Goal: Task Accomplishment & Management: Manage account settings

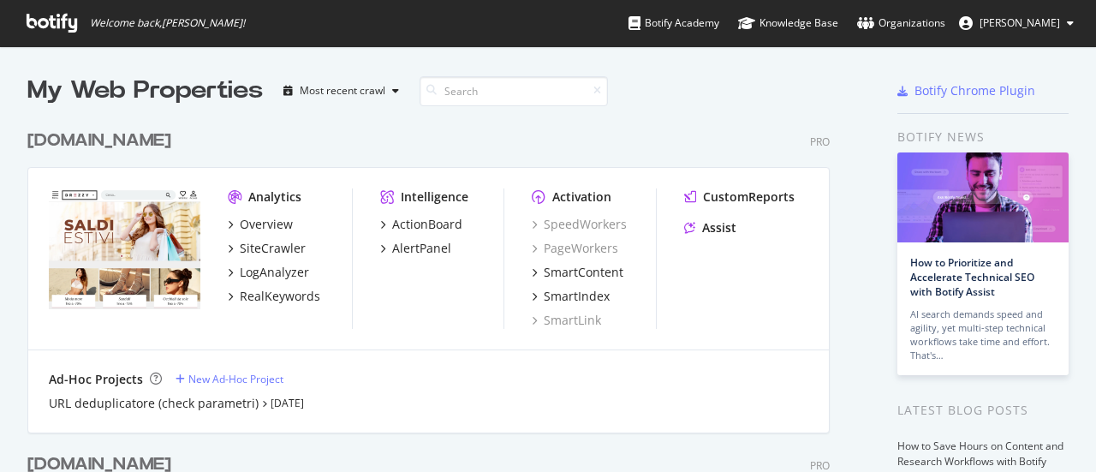
scroll to position [1036, 802]
click at [1014, 20] on span "[PERSON_NAME]" at bounding box center [1020, 22] width 80 height 15
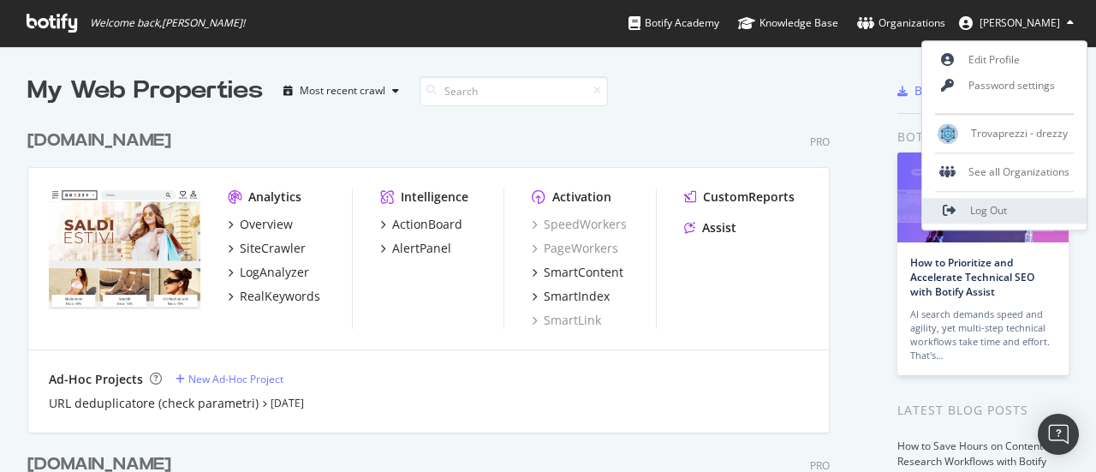
click at [977, 218] on link "Log Out" at bounding box center [1004, 211] width 164 height 26
